Goal: Transaction & Acquisition: Purchase product/service

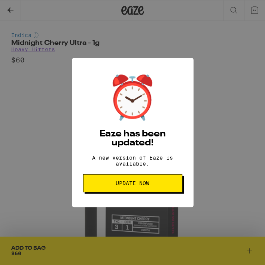
click at [173, 186] on span "Update Now" at bounding box center [132, 183] width 86 height 5
